Goal: Task Accomplishment & Management: Use online tool/utility

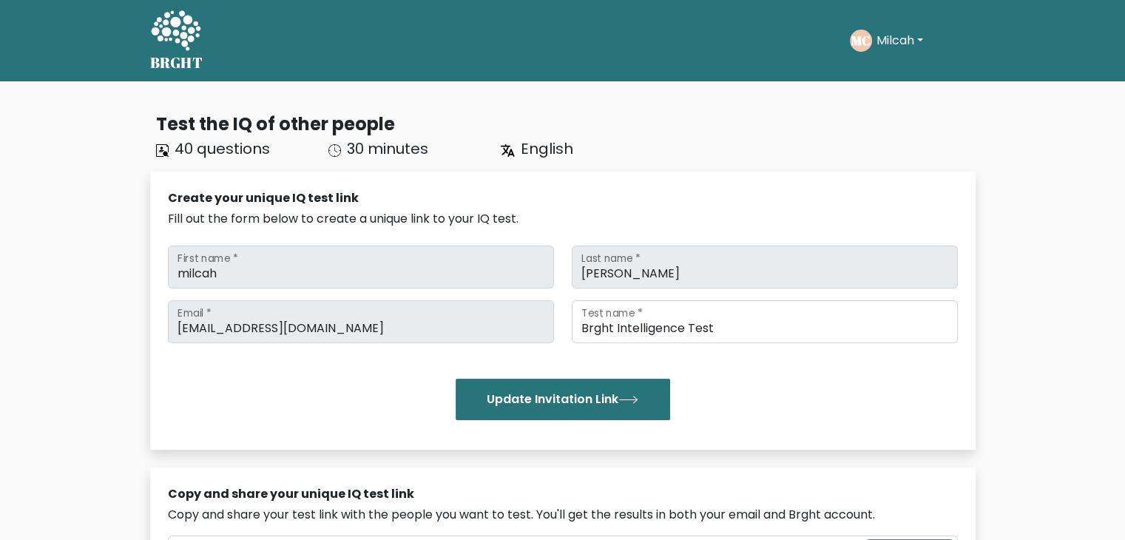
click at [919, 41] on button "Milcah" at bounding box center [899, 40] width 55 height 19
click at [909, 41] on button "Milcah" at bounding box center [899, 40] width 55 height 19
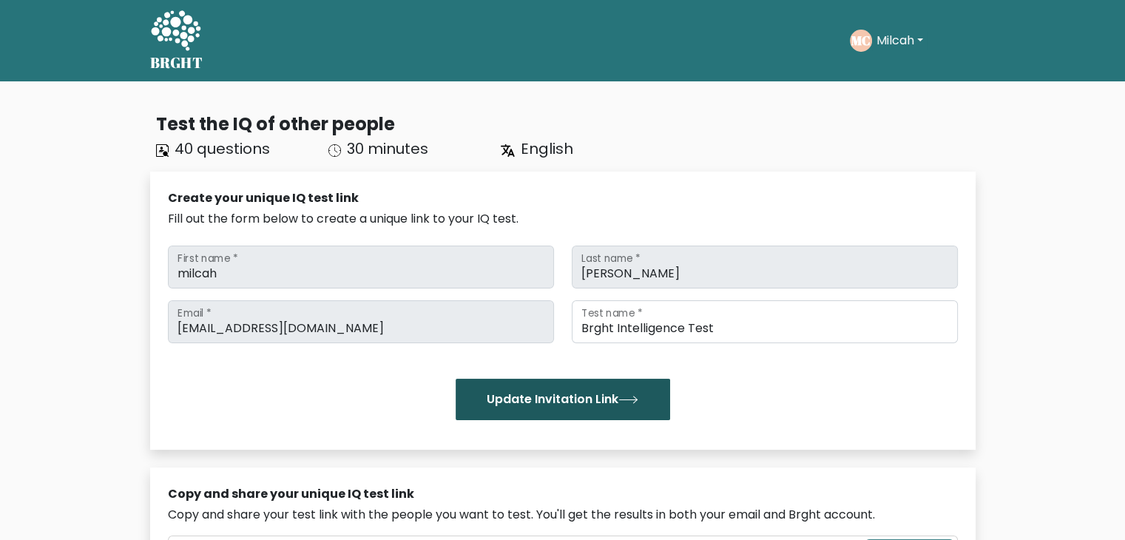
click at [583, 402] on button "Update Invitation Link" at bounding box center [562, 399] width 214 height 41
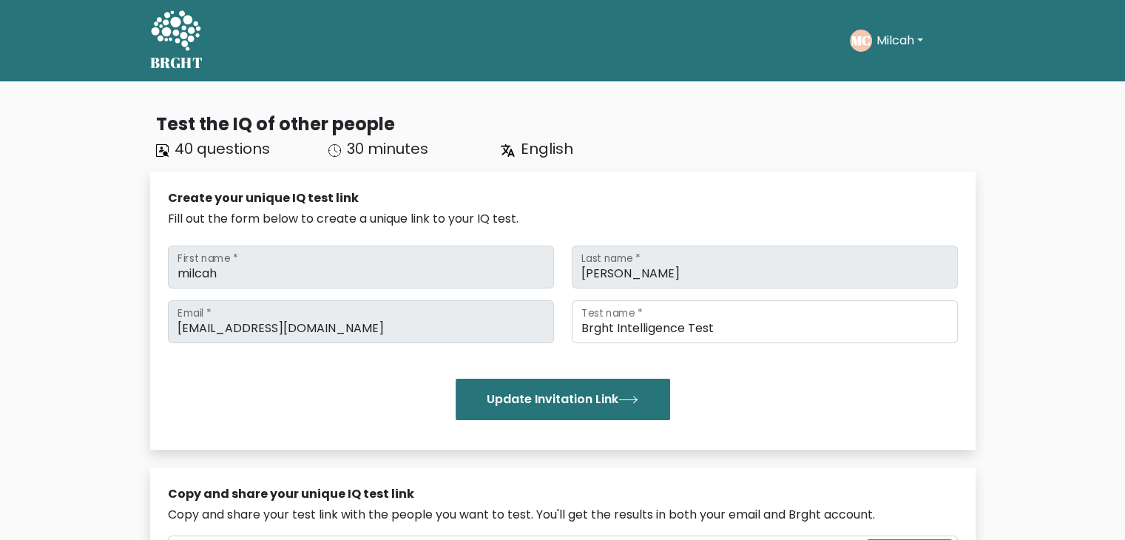
click at [875, 33] on button "Milcah" at bounding box center [899, 40] width 55 height 19
click at [906, 65] on link "Dashboard" at bounding box center [908, 72] width 117 height 24
click at [875, 20] on ul "Take the test MC Milcah Dashboard Profile Settings Logout Dashboard Profile Set…" at bounding box center [913, 41] width 126 height 46
click at [864, 36] on text "MC" at bounding box center [860, 40] width 19 height 17
click at [919, 36] on button "Milcah" at bounding box center [899, 40] width 55 height 19
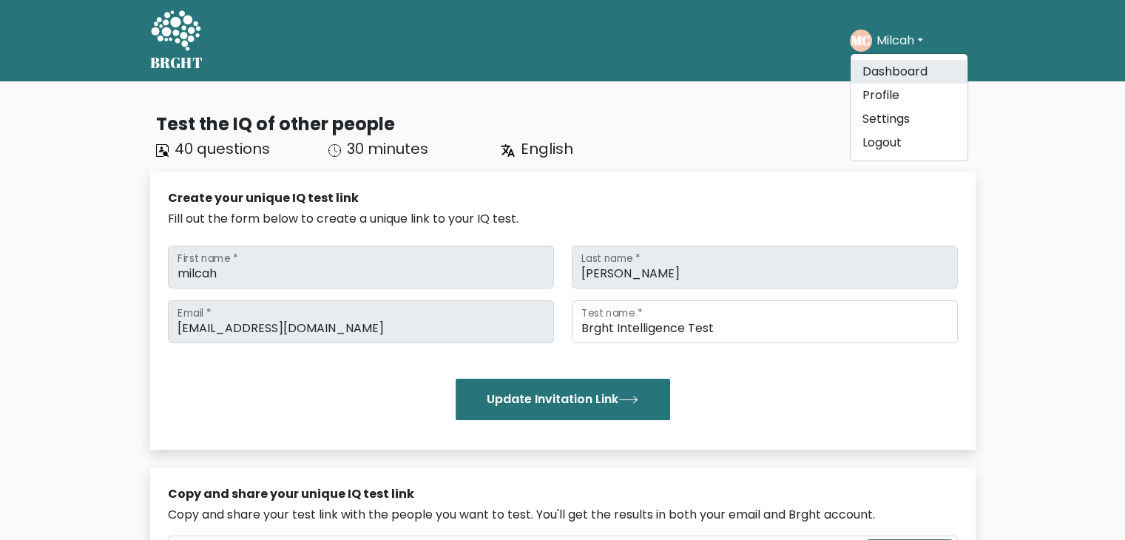
click at [884, 82] on link "Dashboard" at bounding box center [908, 72] width 117 height 24
click at [893, 37] on button "Milcah" at bounding box center [899, 40] width 55 height 19
click at [896, 87] on link "Profile" at bounding box center [908, 96] width 117 height 24
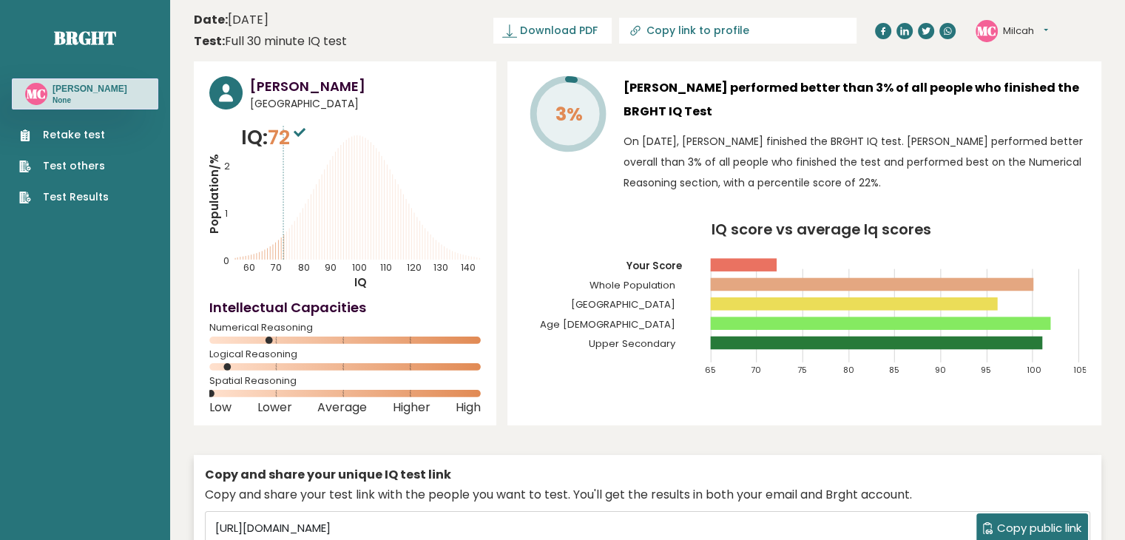
click at [776, 262] on icon "IQ score vs average Iq scores 65 70 75 80 85 90 95 100 105 Your Score Whole Pop…" at bounding box center [804, 306] width 563 height 166
click at [298, 341] on rect at bounding box center [344, 339] width 271 height 7
click at [85, 165] on link "Test others" at bounding box center [63, 166] width 89 height 16
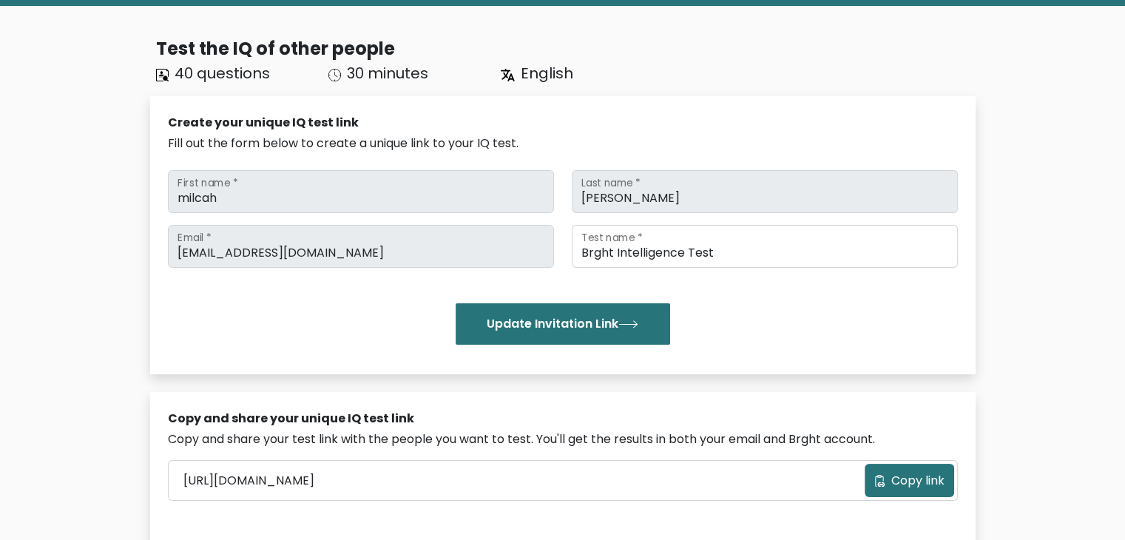
scroll to position [74, 0]
